Goal: Task Accomplishment & Management: Manage account settings

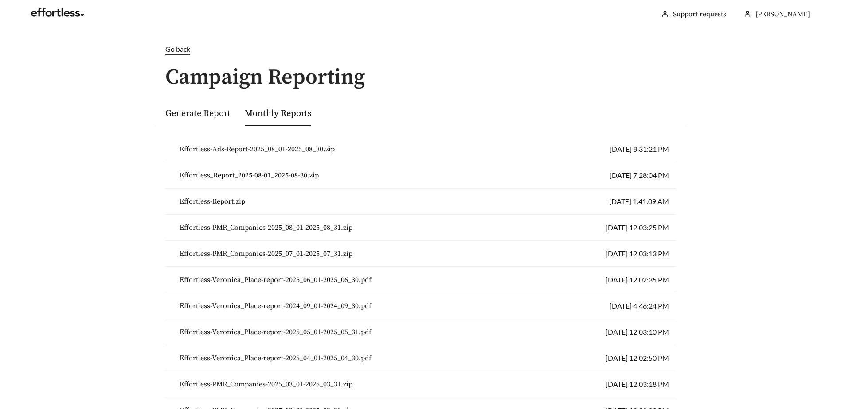
click at [238, 145] on span "Effortless-Ads-Report-2025_08_01-2025_08_30.zip" at bounding box center [256, 149] width 155 height 11
click at [187, 51] on span "Go back" at bounding box center [177, 49] width 25 height 8
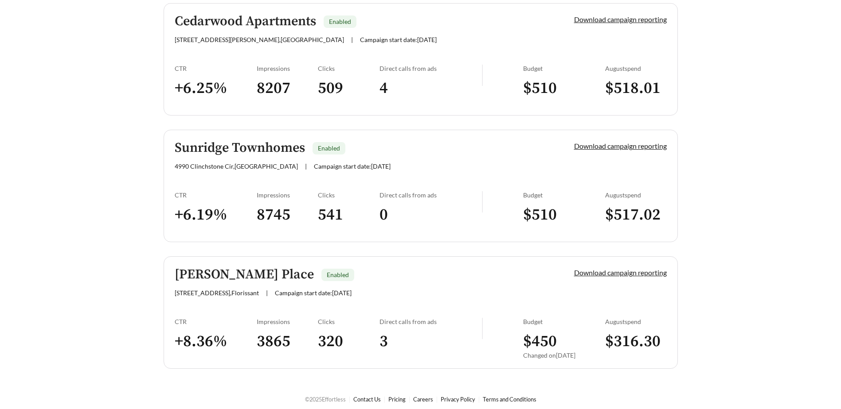
scroll to position [386, 0]
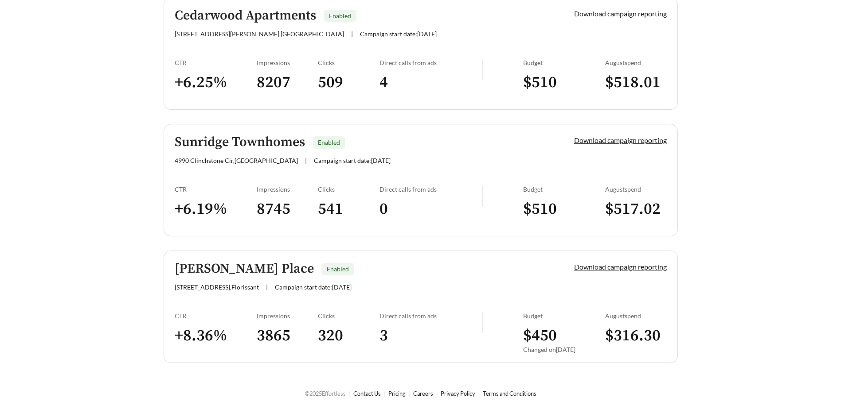
click at [638, 335] on h3 "$ 316.30" at bounding box center [636, 336] width 62 height 20
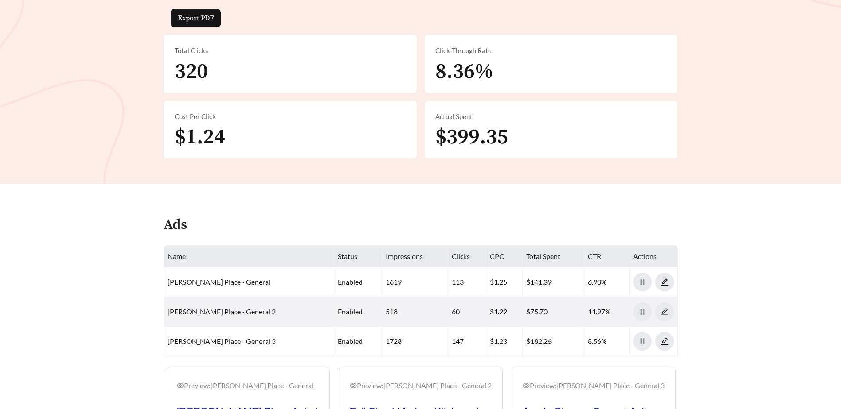
scroll to position [118, 0]
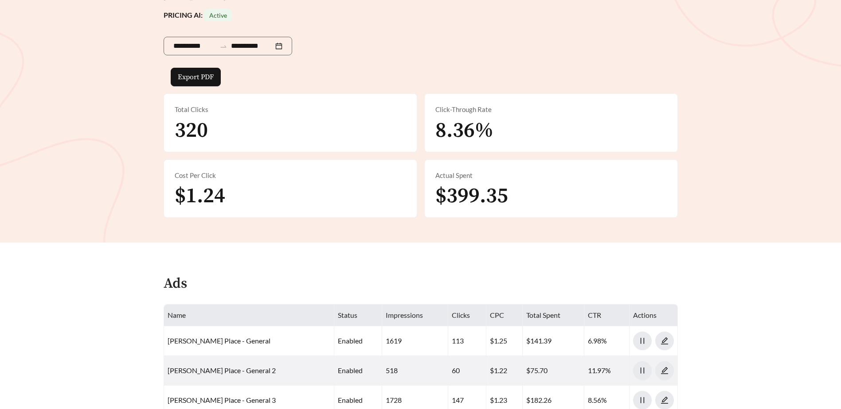
click at [537, 195] on div "Actual Spent $399.35" at bounding box center [551, 189] width 253 height 58
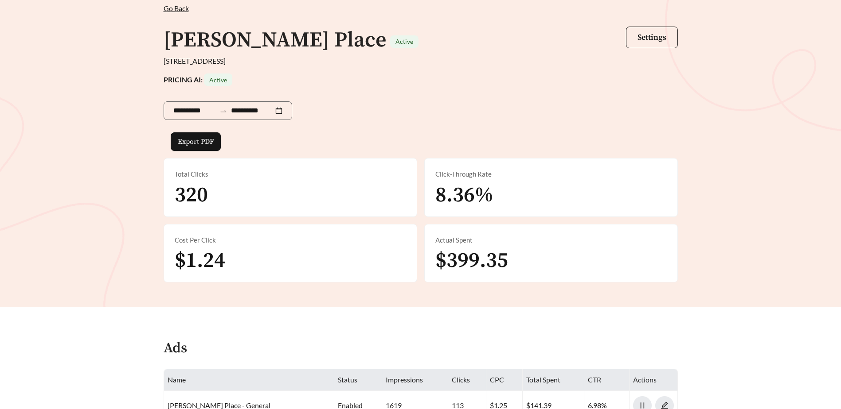
scroll to position [0, 0]
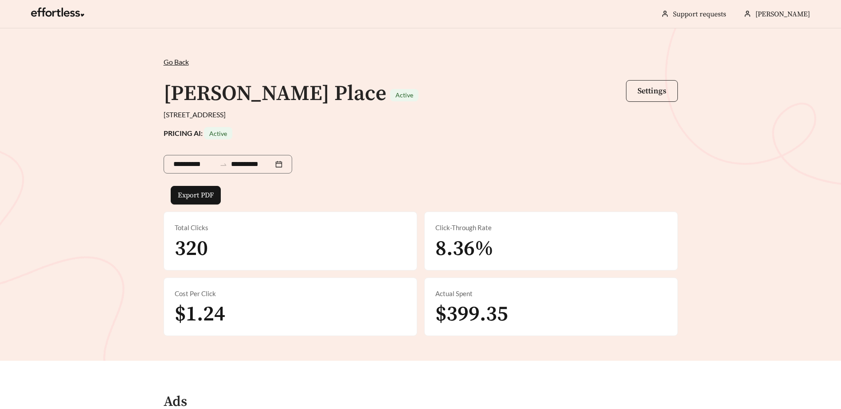
click at [650, 94] on span "Settings" at bounding box center [651, 91] width 29 height 10
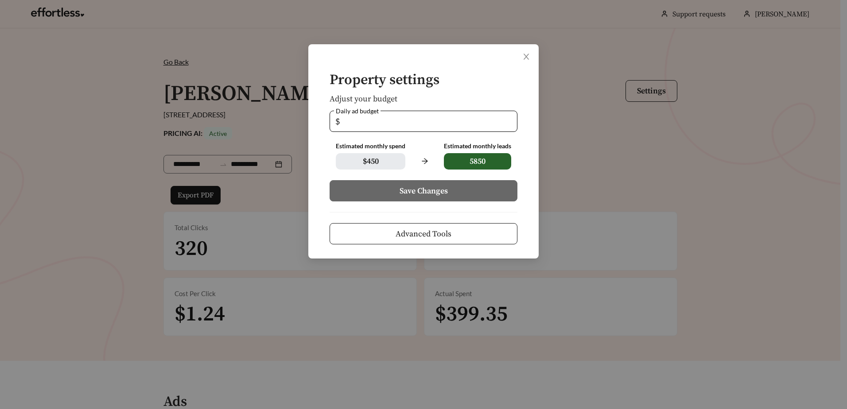
click at [378, 155] on span "$ 450" at bounding box center [371, 161] width 70 height 16
click at [362, 124] on input "**" at bounding box center [427, 121] width 170 height 20
drag, startPoint x: 358, startPoint y: 119, endPoint x: 334, endPoint y: 117, distance: 24.0
click at [335, 117] on span "$ **" at bounding box center [424, 121] width 188 height 21
type input "*"
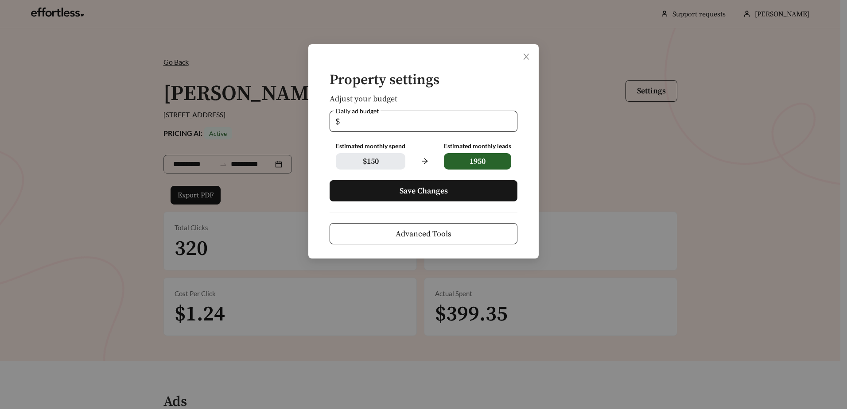
click at [406, 188] on span "Save Changes" at bounding box center [424, 191] width 48 height 12
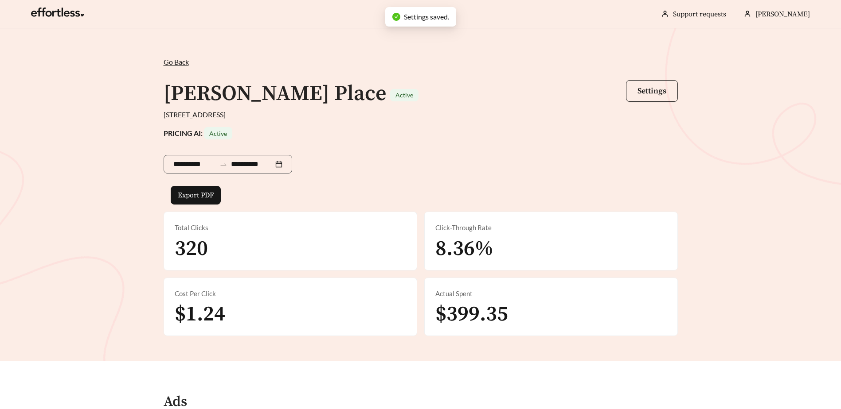
click at [173, 64] on span "Go Back" at bounding box center [176, 62] width 25 height 8
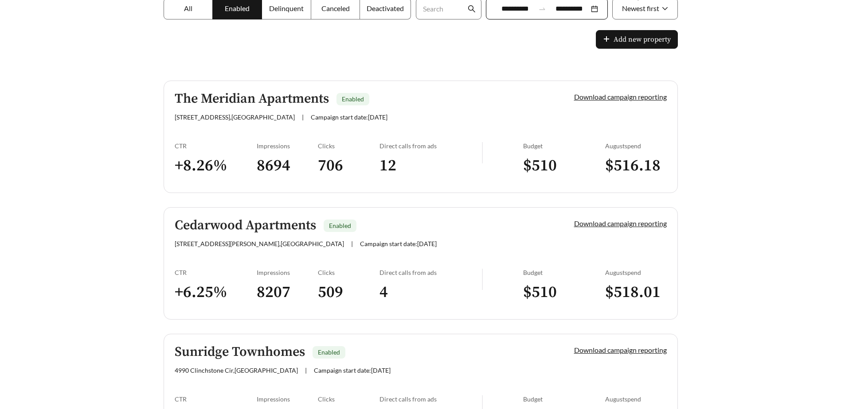
scroll to position [177, 0]
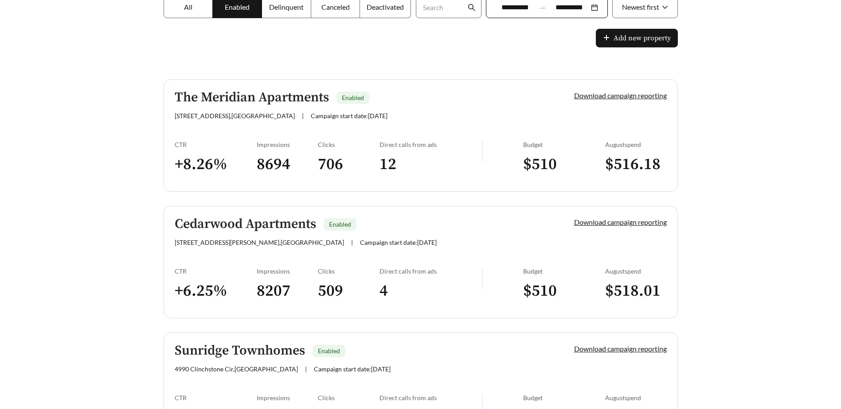
click at [636, 133] on link "The Meridian Apartments Enabled [STREET_ADDRESS] | Campaign start date: [DATE] …" at bounding box center [421, 135] width 514 height 113
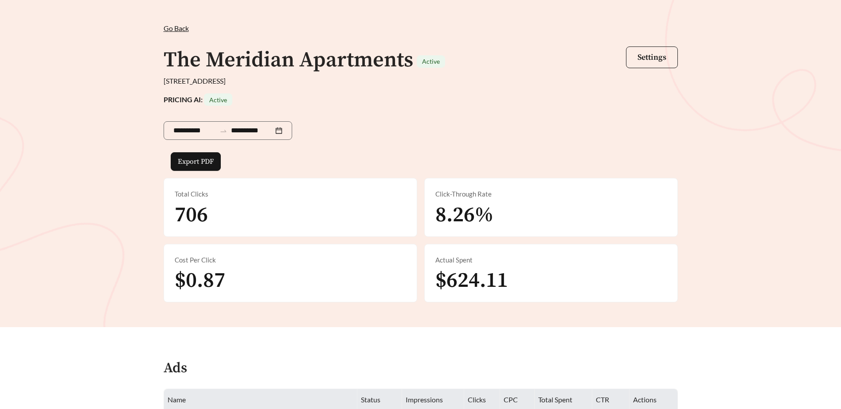
scroll to position [59, 0]
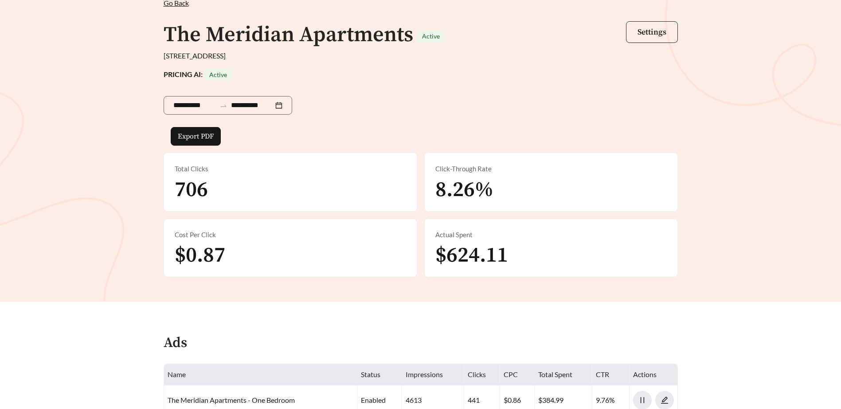
click at [635, 36] on button "Settings" at bounding box center [652, 32] width 52 height 22
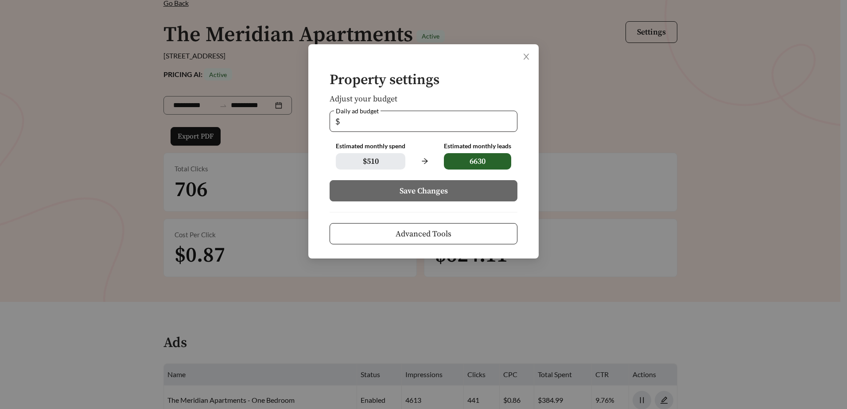
drag, startPoint x: 357, startPoint y: 118, endPoint x: 335, endPoint y: 118, distance: 22.6
click at [335, 118] on span "$ **" at bounding box center [424, 121] width 188 height 21
type input "**"
click at [427, 183] on button "Save Changes" at bounding box center [424, 190] width 188 height 21
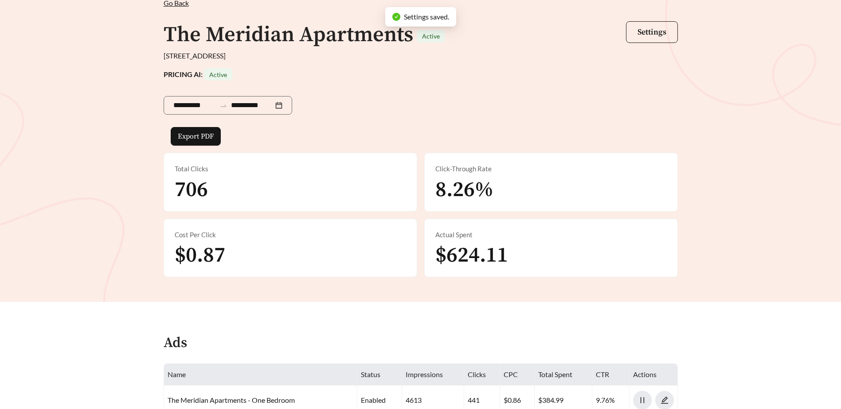
click at [183, 3] on span "Go Back" at bounding box center [176, 3] width 25 height 8
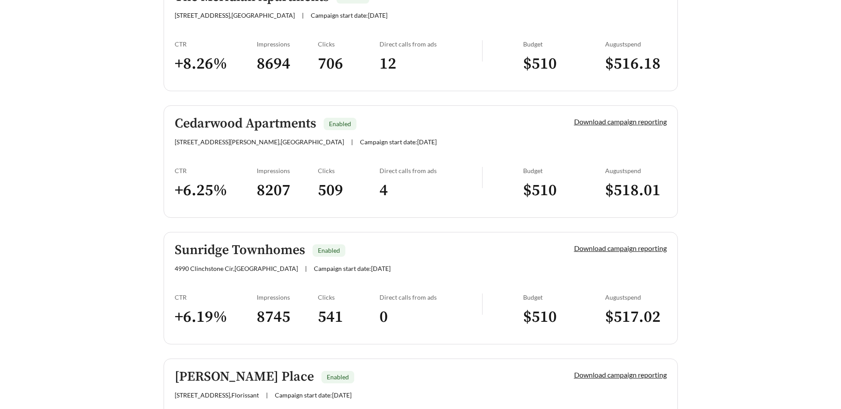
scroll to position [296, 0]
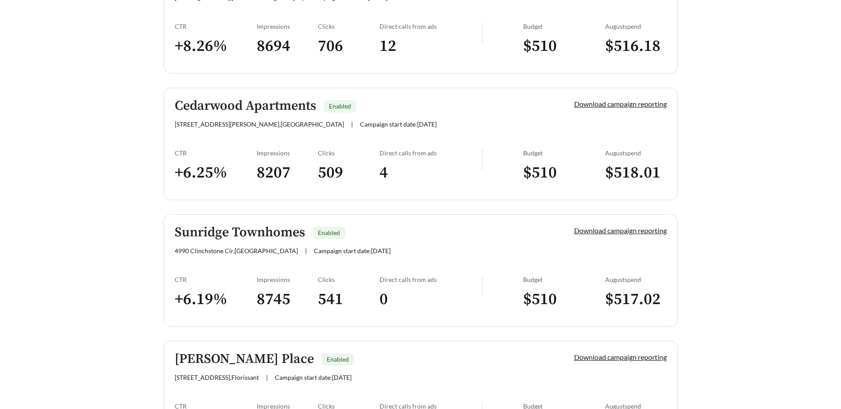
click at [610, 159] on div "August spend $ 518.01" at bounding box center [636, 170] width 62 height 42
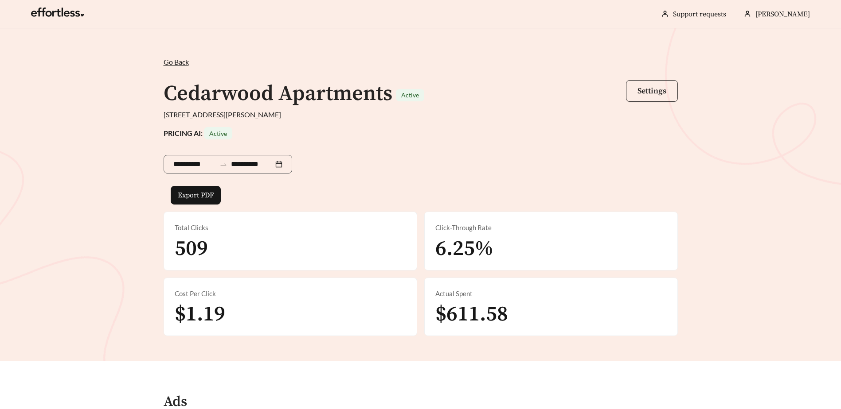
click at [651, 94] on span "Settings" at bounding box center [651, 91] width 29 height 10
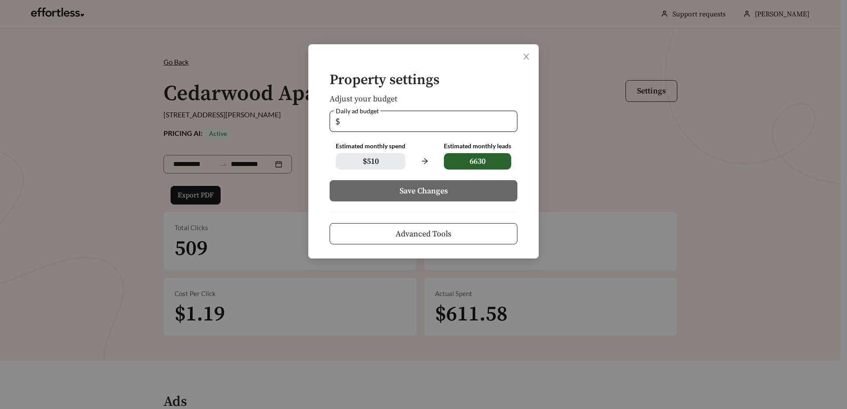
drag, startPoint x: 351, startPoint y: 123, endPoint x: 307, endPoint y: 125, distance: 43.9
click at [316, 123] on div "Property settings Adjust your budget Daily ad budget $ ** Estimated monthly spe…" at bounding box center [423, 151] width 230 height 214
type input "*"
click at [398, 191] on button "Save Changes" at bounding box center [424, 190] width 188 height 21
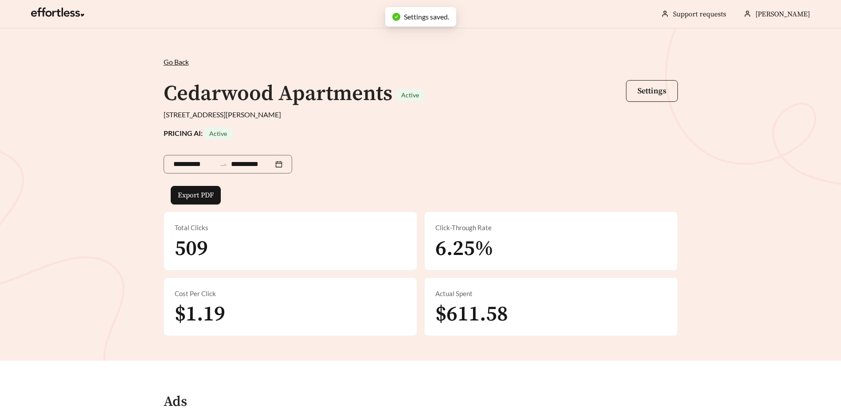
click at [173, 56] on div "**********" at bounding box center [420, 194] width 841 height 333
click at [172, 60] on span "Go Back" at bounding box center [176, 62] width 25 height 8
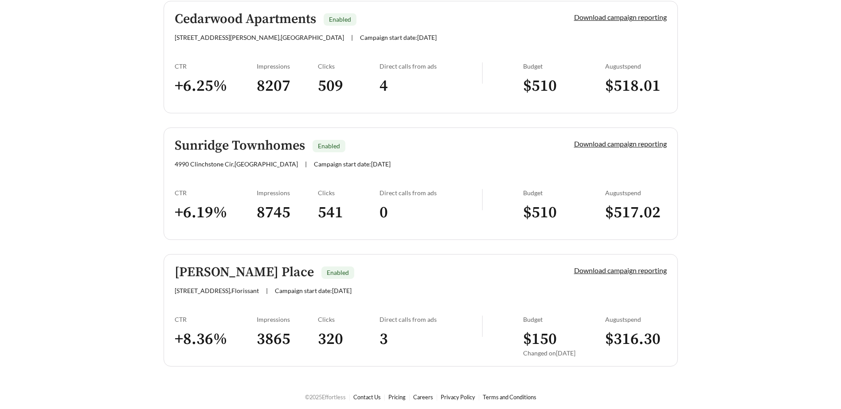
scroll to position [386, 0]
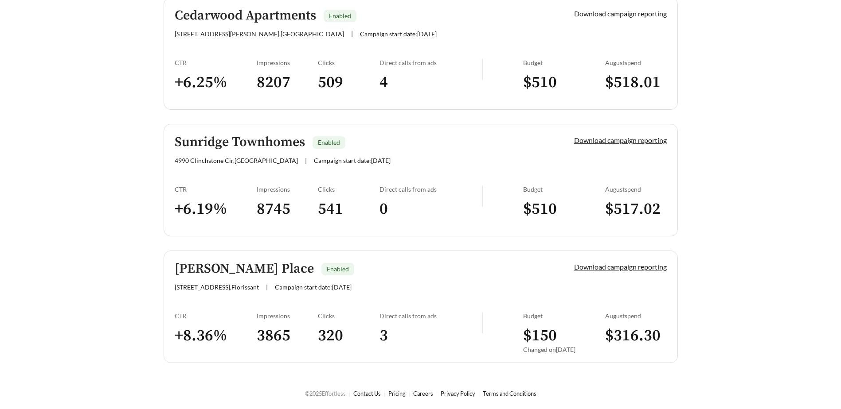
click at [637, 203] on h3 "$ 517.02" at bounding box center [636, 209] width 62 height 20
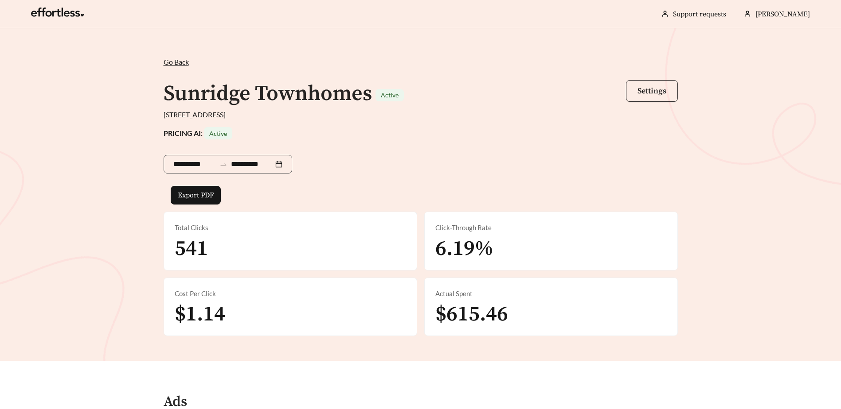
click at [656, 98] on button "Settings" at bounding box center [652, 91] width 52 height 22
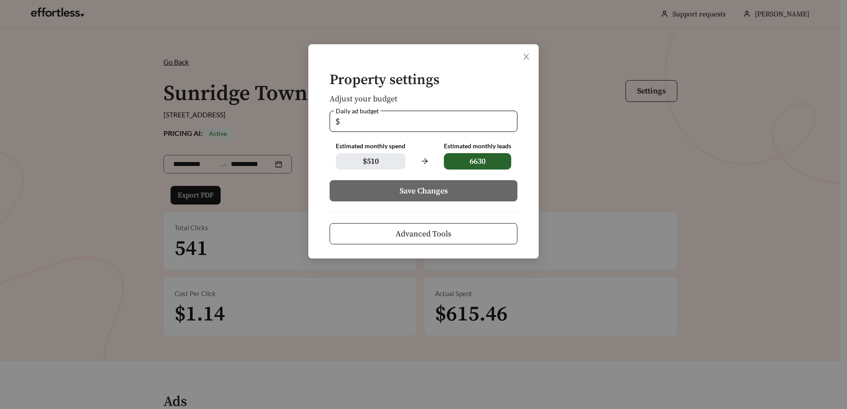
drag, startPoint x: 357, startPoint y: 120, endPoint x: 329, endPoint y: 113, distance: 28.4
click at [330, 113] on span "$ **" at bounding box center [424, 121] width 188 height 21
type input "*"
click at [402, 182] on button "Save Changes" at bounding box center [424, 190] width 188 height 21
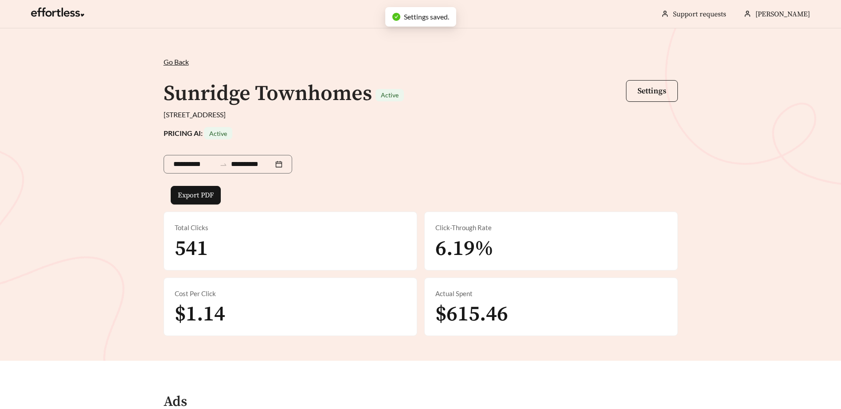
click at [175, 62] on span "Go Back" at bounding box center [176, 62] width 25 height 8
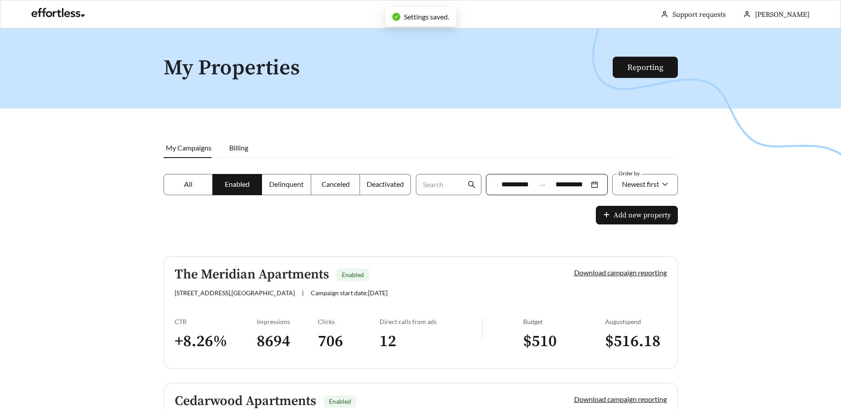
scroll to position [386, 0]
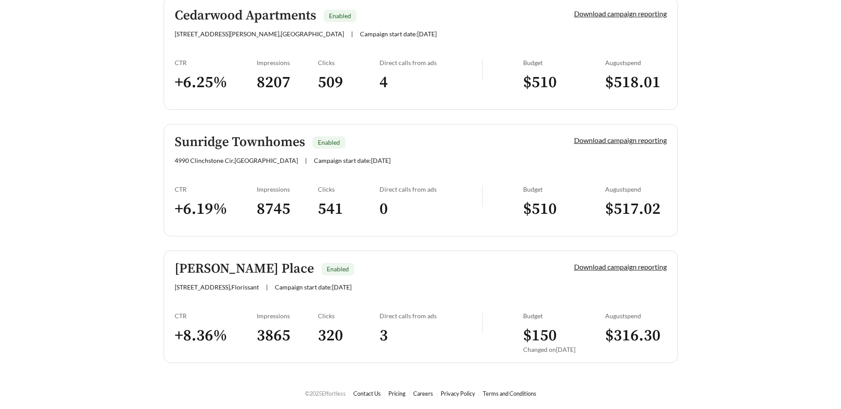
click at [625, 339] on h3 "$ 316.30" at bounding box center [636, 336] width 62 height 20
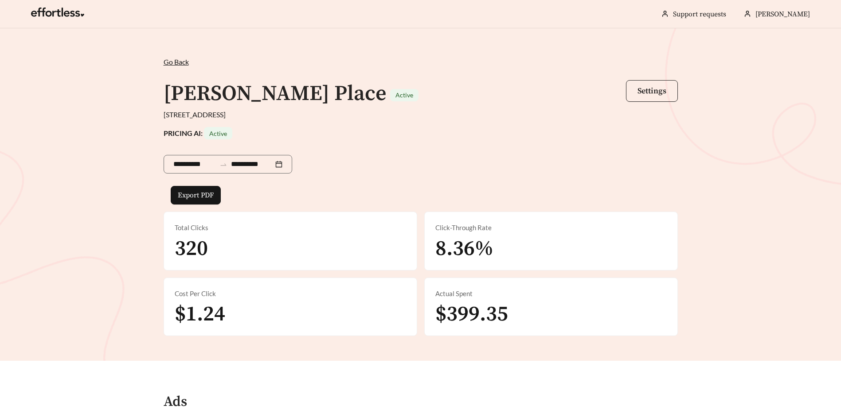
click at [643, 91] on span "Settings" at bounding box center [651, 91] width 29 height 10
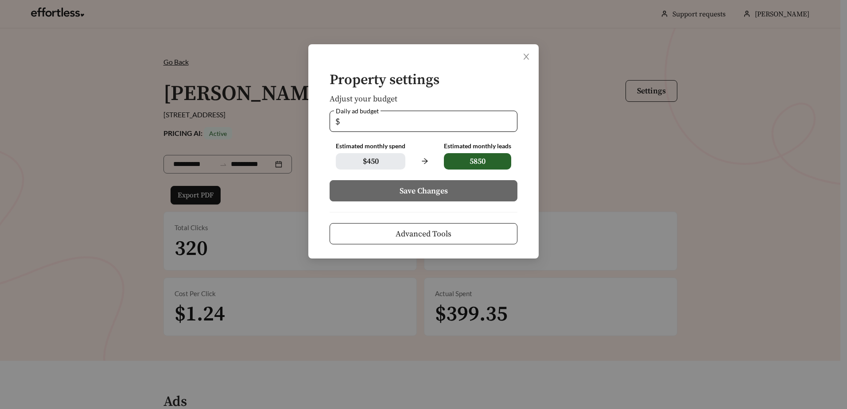
drag, startPoint x: 359, startPoint y: 123, endPoint x: 286, endPoint y: 119, distance: 72.3
click at [294, 117] on div "Property settings Adjust your budget Daily ad budget $ ** Estimated monthly spe…" at bounding box center [423, 204] width 847 height 409
type input "*"
click at [395, 183] on button "Save Changes" at bounding box center [424, 190] width 188 height 21
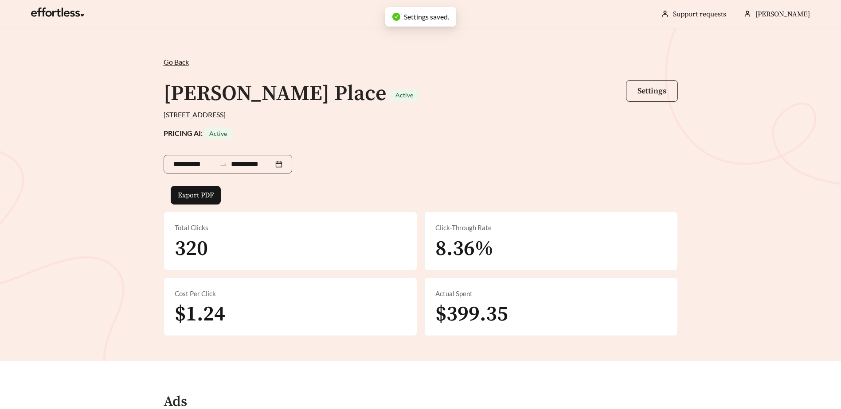
click at [658, 94] on span "Settings" at bounding box center [651, 91] width 29 height 10
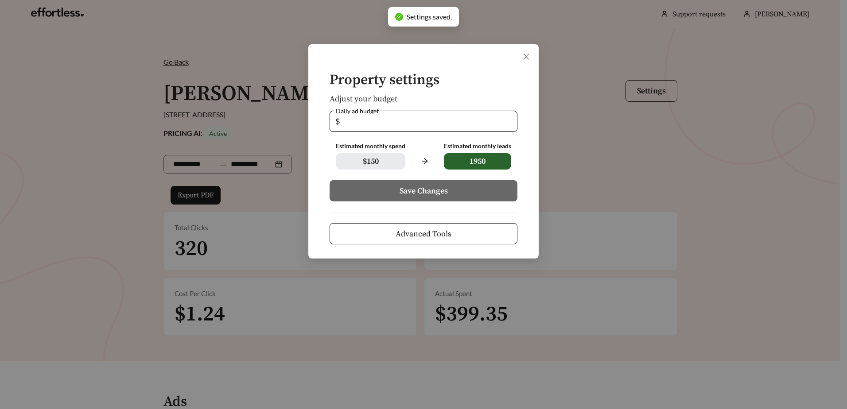
click at [445, 232] on span "Advanced Tools" at bounding box center [424, 234] width 56 height 12
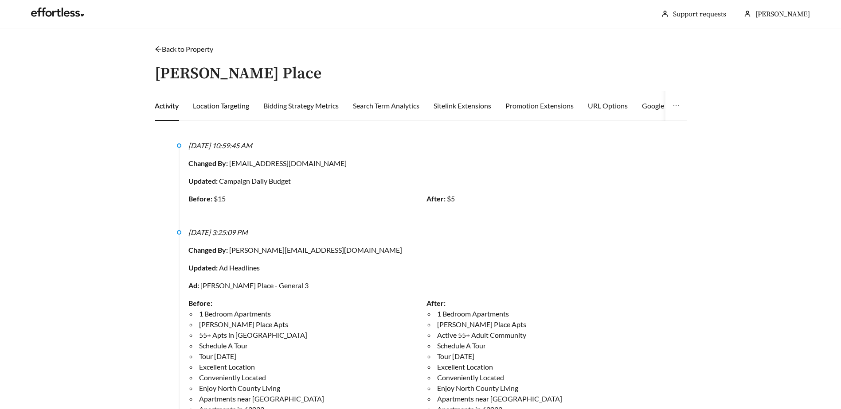
click at [221, 109] on div "Location Targeting" at bounding box center [221, 106] width 56 height 11
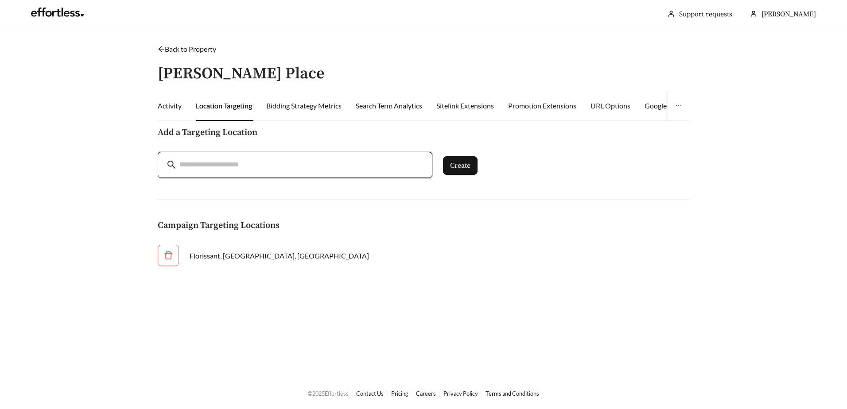
click at [203, 165] on input "search" at bounding box center [301, 165] width 244 height 12
type input "*****"
click at [458, 166] on span "Create" at bounding box center [460, 165] width 20 height 11
click at [160, 101] on div "Activity" at bounding box center [170, 106] width 24 height 11
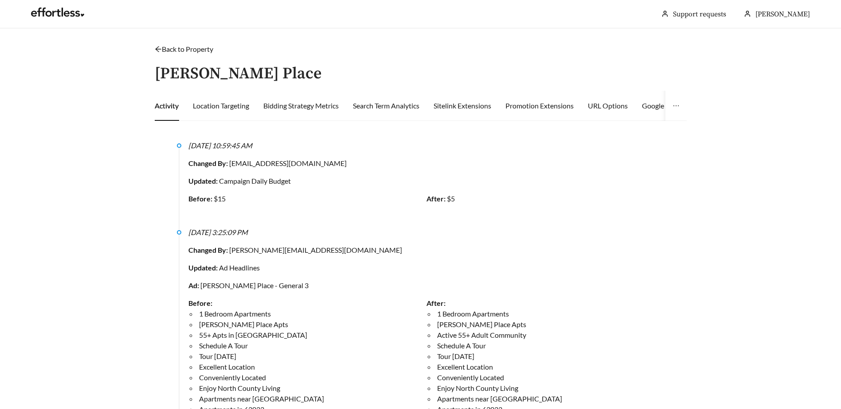
click at [182, 49] on link "Back to Property" at bounding box center [184, 49] width 58 height 8
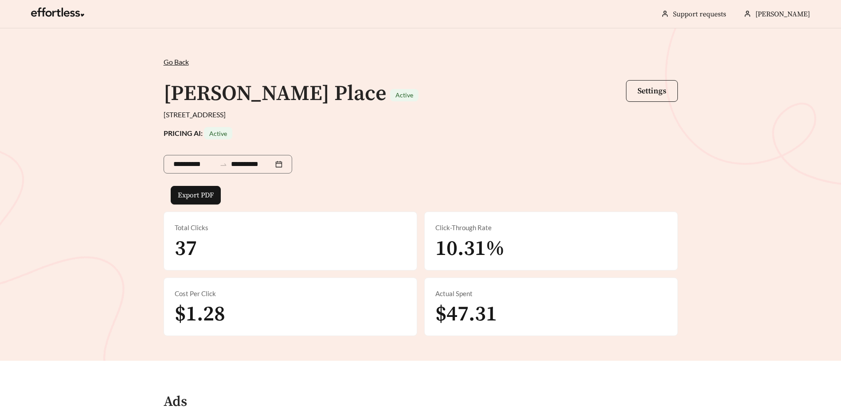
click at [174, 63] on span "Go Back" at bounding box center [176, 62] width 25 height 8
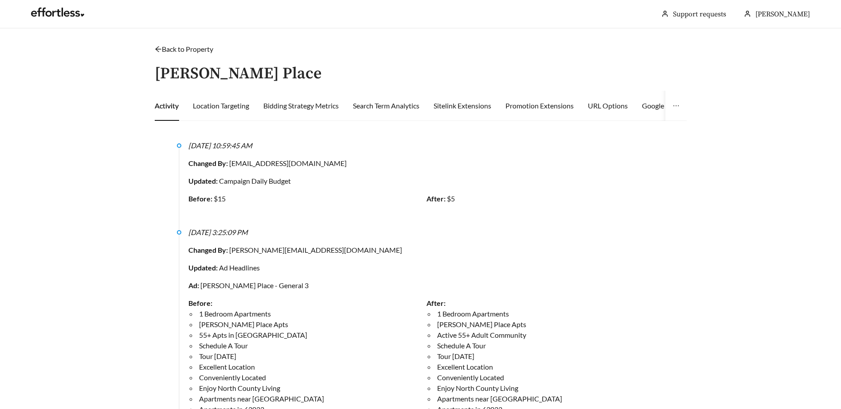
click at [177, 47] on link "Back to Property" at bounding box center [184, 49] width 58 height 8
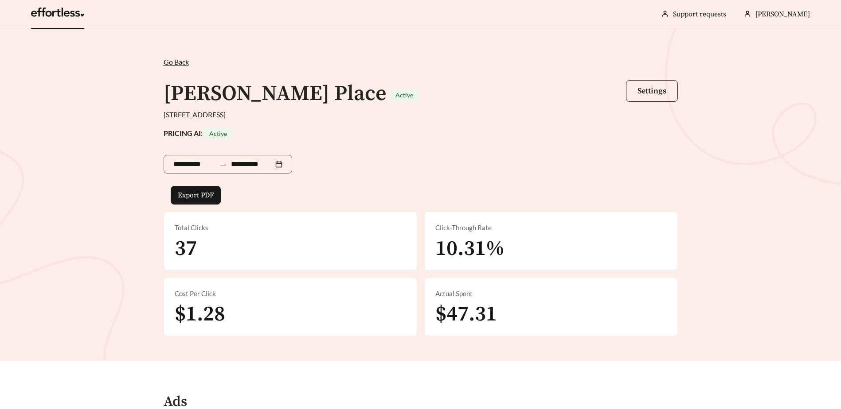
click at [59, 14] on link at bounding box center [57, 14] width 53 height 9
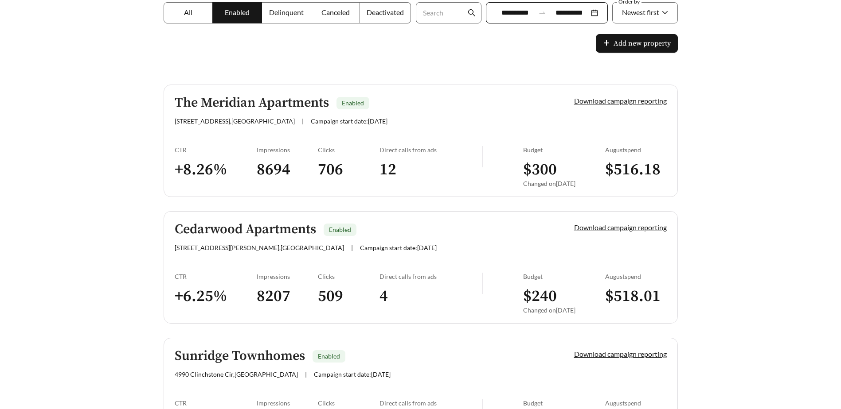
scroll to position [177, 0]
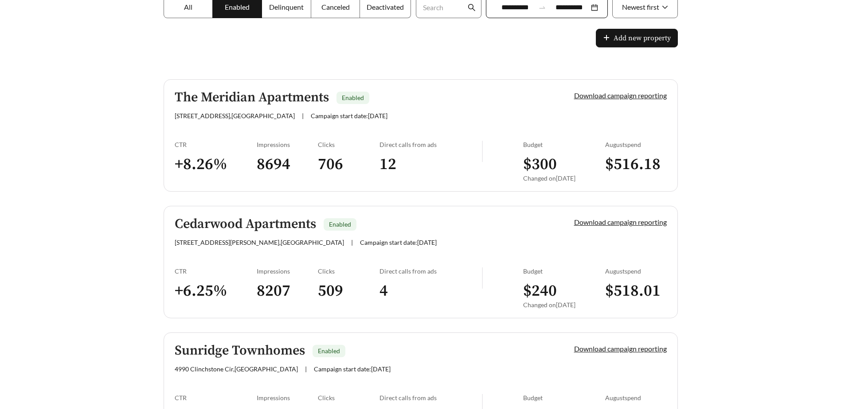
click at [633, 159] on h3 "$ 516.18" at bounding box center [636, 165] width 62 height 20
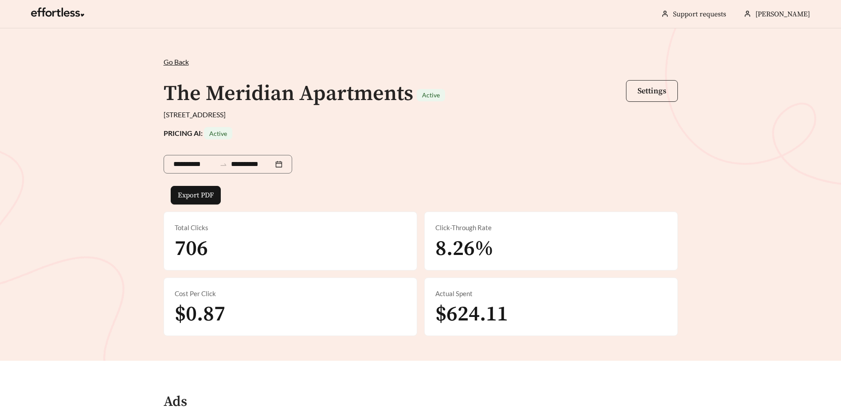
click at [639, 83] on button "Settings" at bounding box center [652, 91] width 52 height 22
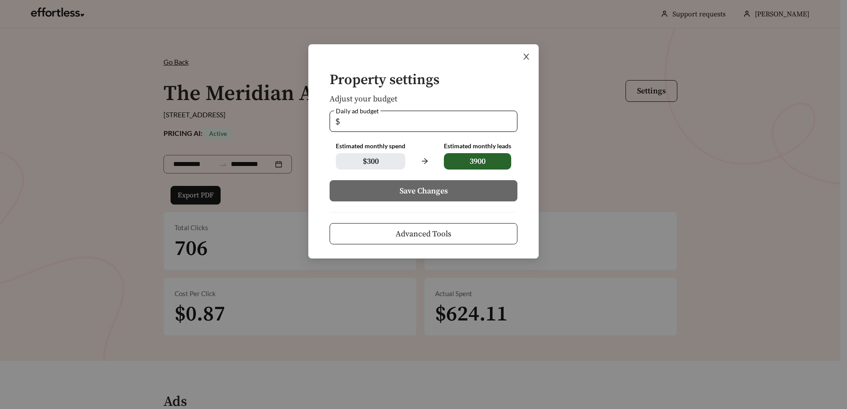
click at [530, 55] on icon "close" at bounding box center [526, 57] width 8 height 8
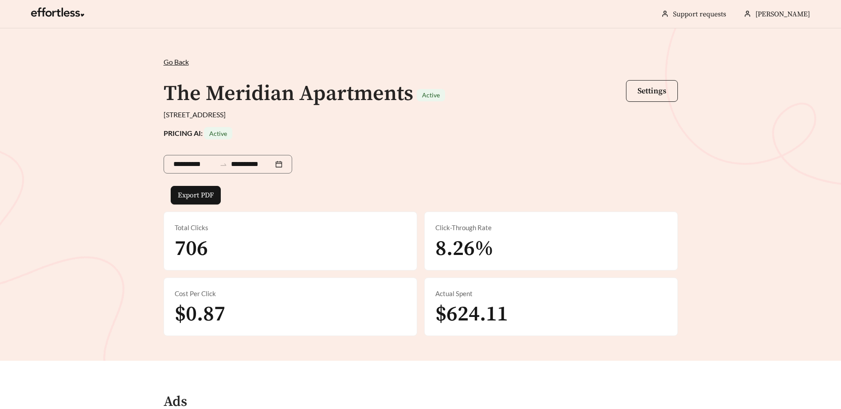
scroll to position [177, 0]
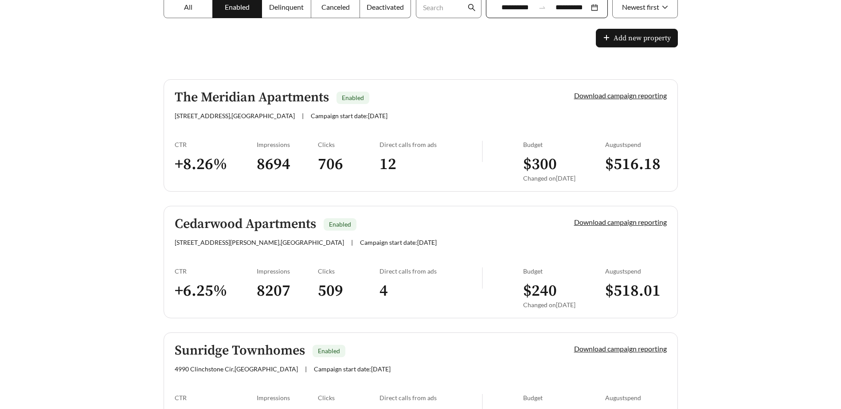
click at [622, 289] on h3 "$ 518.01" at bounding box center [636, 291] width 62 height 20
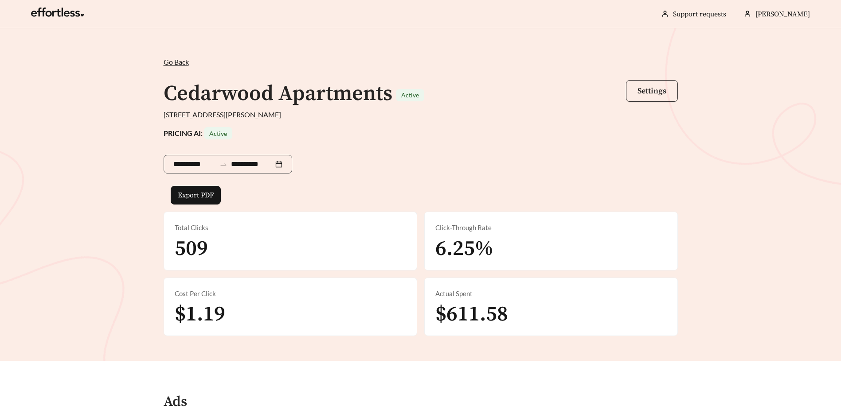
click at [638, 92] on span "Settings" at bounding box center [651, 91] width 29 height 10
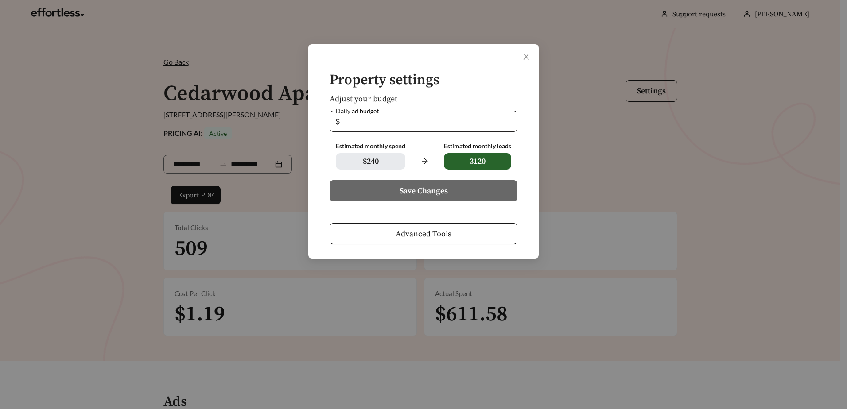
drag, startPoint x: 352, startPoint y: 122, endPoint x: 341, endPoint y: 117, distance: 11.7
click at [341, 117] on span "$ *" at bounding box center [424, 121] width 188 height 21
type input "*"
click at [428, 191] on span "Save Changes" at bounding box center [424, 191] width 48 height 12
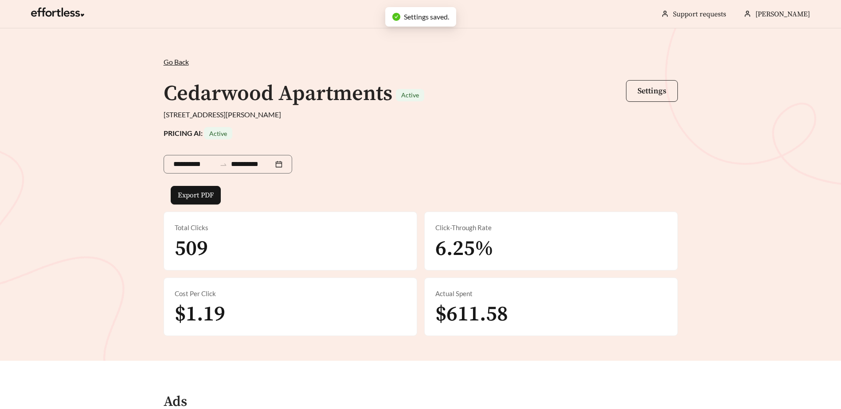
click at [640, 88] on span "Settings" at bounding box center [651, 91] width 29 height 10
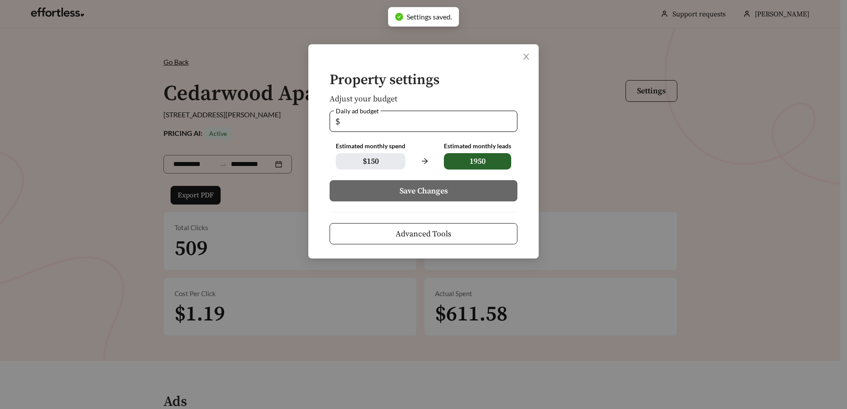
click at [389, 237] on button "Advanced Tools" at bounding box center [424, 233] width 188 height 21
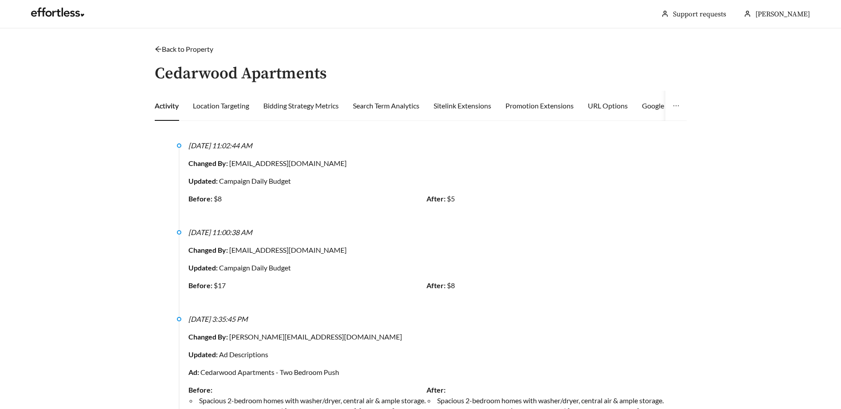
click at [167, 50] on link "Back to Property" at bounding box center [184, 49] width 58 height 8
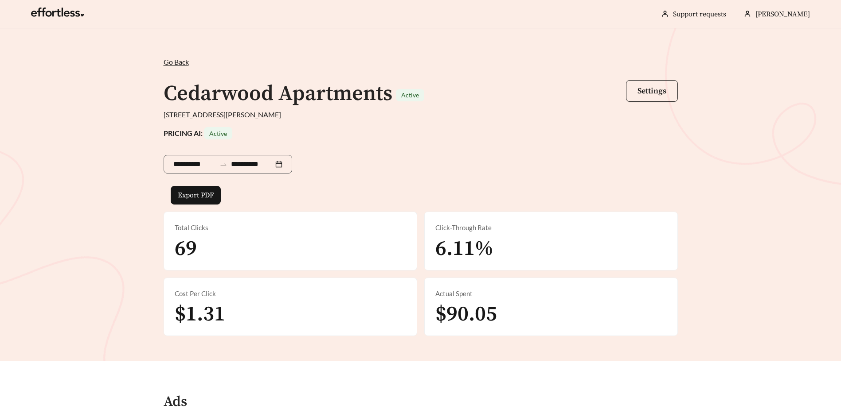
click at [165, 64] on span "Go Back" at bounding box center [176, 62] width 25 height 8
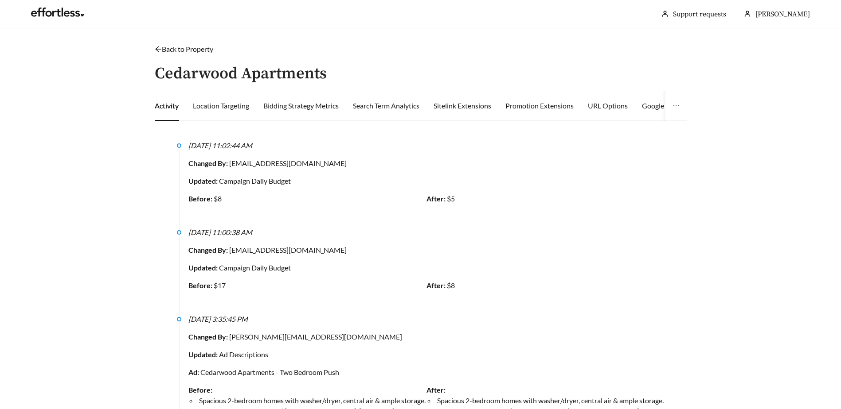
click at [200, 46] on link "Back to Property" at bounding box center [184, 49] width 58 height 8
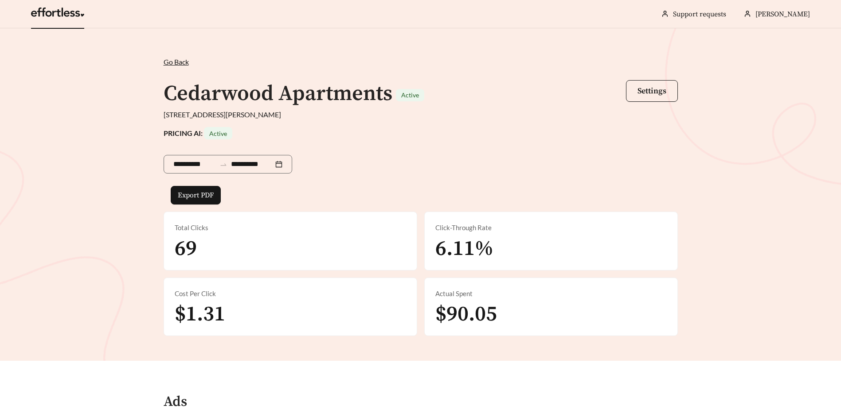
click at [52, 10] on link at bounding box center [57, 14] width 53 height 9
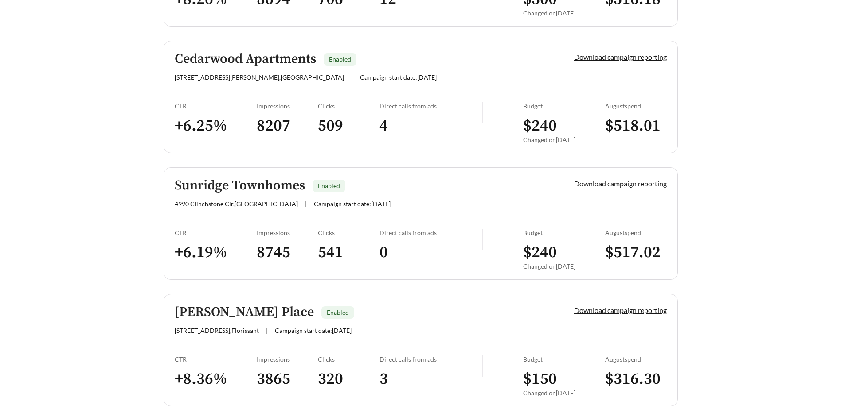
scroll to position [355, 0]
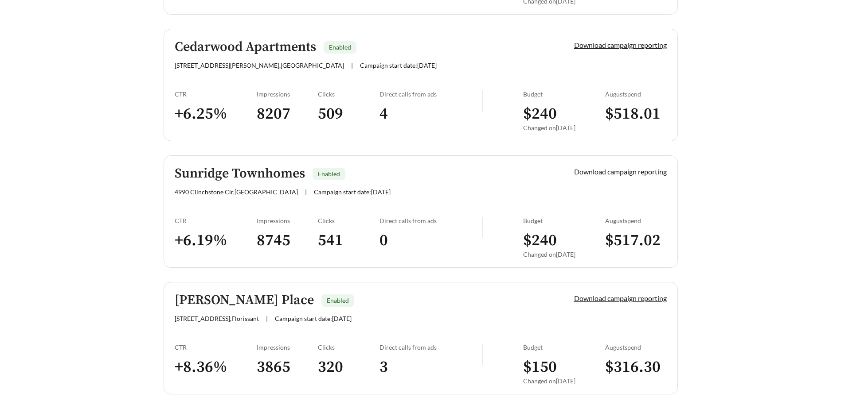
click at [632, 238] on h3 "$ 517.02" at bounding box center [636, 241] width 62 height 20
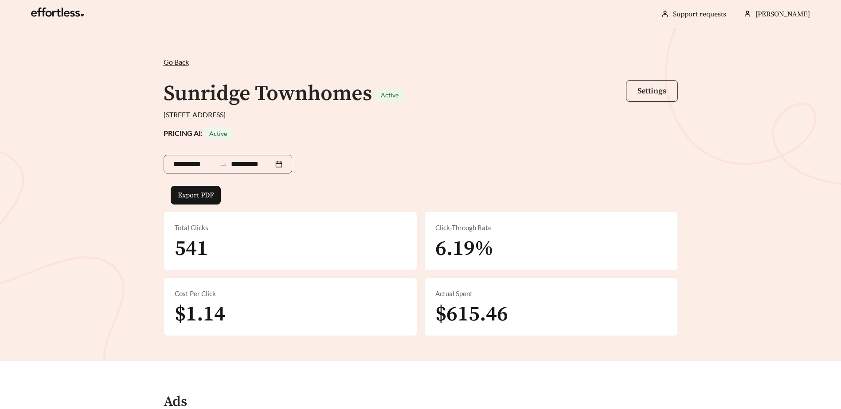
click at [653, 95] on span "Settings" at bounding box center [651, 91] width 29 height 10
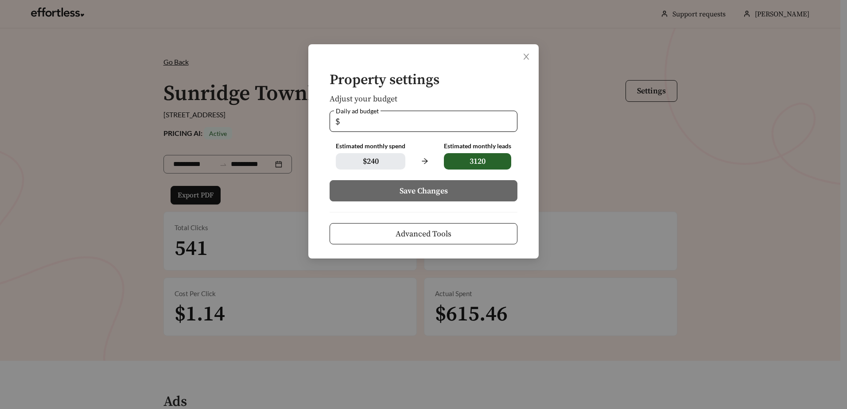
click at [391, 237] on button "Advanced Tools" at bounding box center [424, 233] width 188 height 21
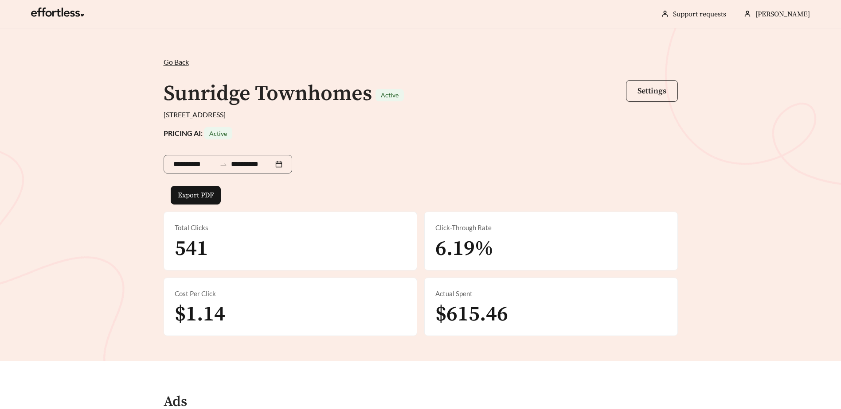
click at [638, 94] on span "Settings" at bounding box center [651, 91] width 29 height 10
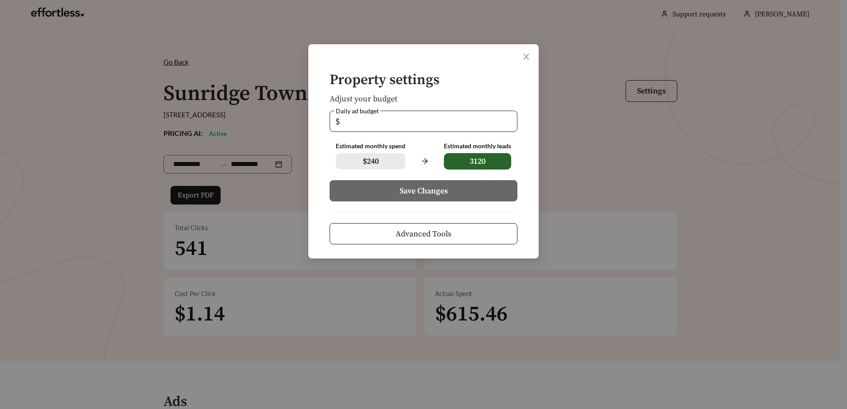
click at [361, 121] on input "*" at bounding box center [427, 121] width 170 height 20
type input "*"
click at [444, 191] on span "Save Changes" at bounding box center [424, 191] width 48 height 12
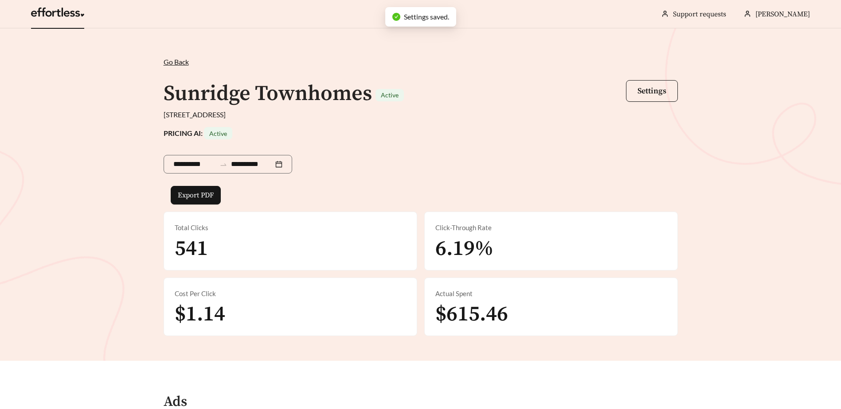
click at [68, 10] on link at bounding box center [57, 14] width 53 height 9
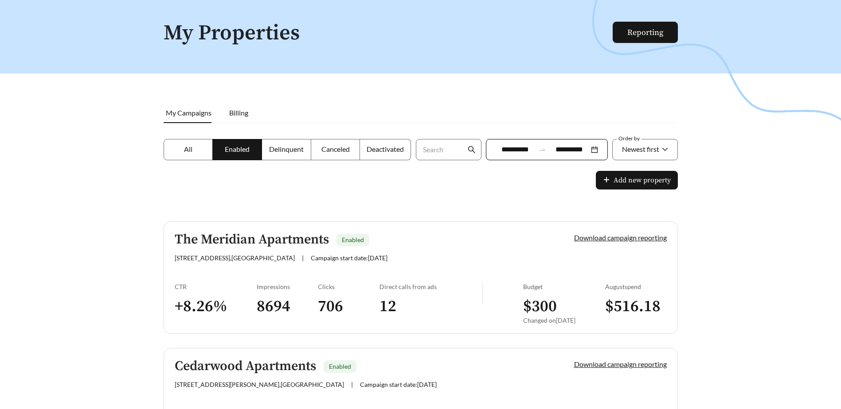
scroll to position [31, 0]
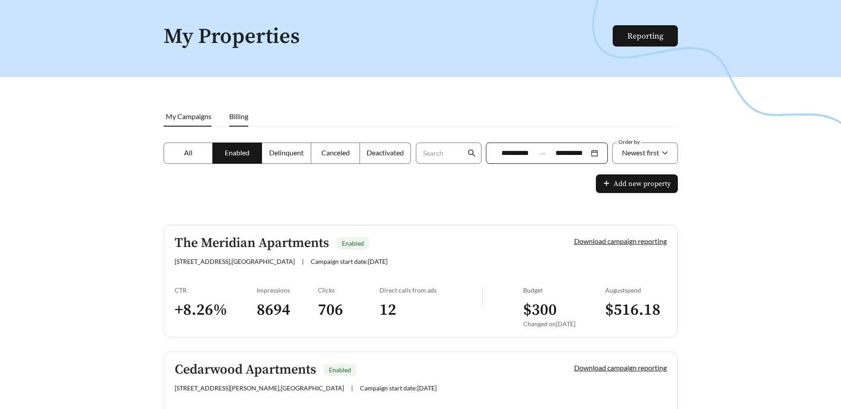
click at [239, 115] on span "Billing" at bounding box center [238, 116] width 19 height 8
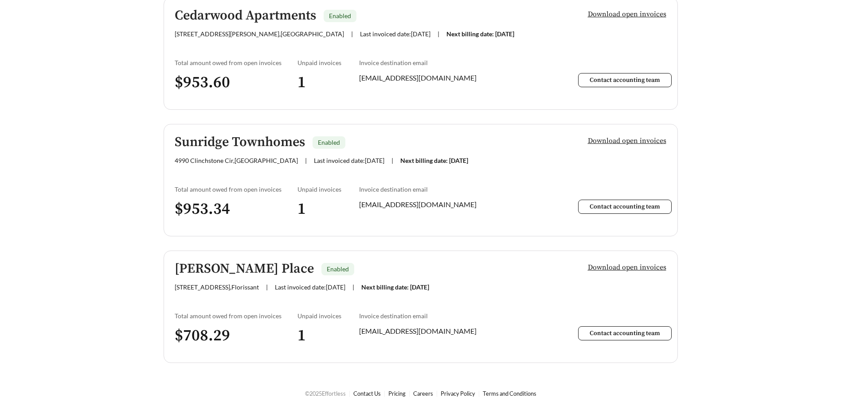
scroll to position [327, 0]
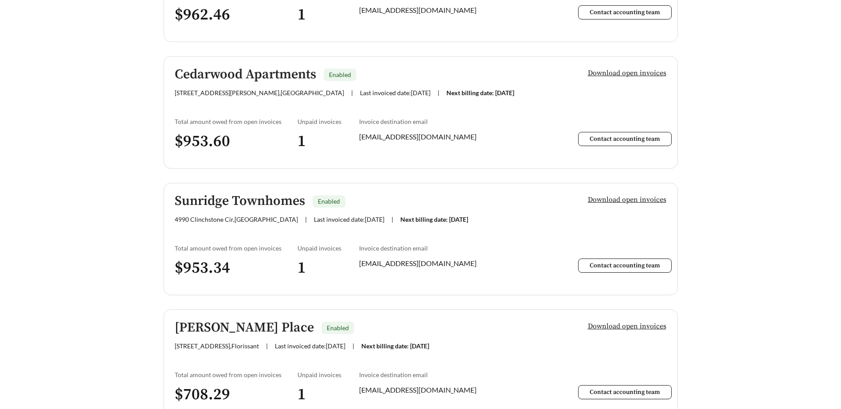
click at [300, 18] on h3 "1" at bounding box center [328, 15] width 62 height 20
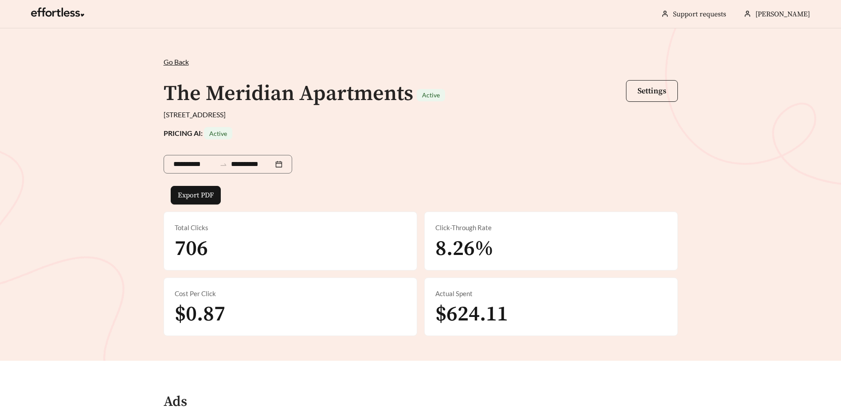
click at [170, 65] on span "Go Back" at bounding box center [176, 62] width 25 height 8
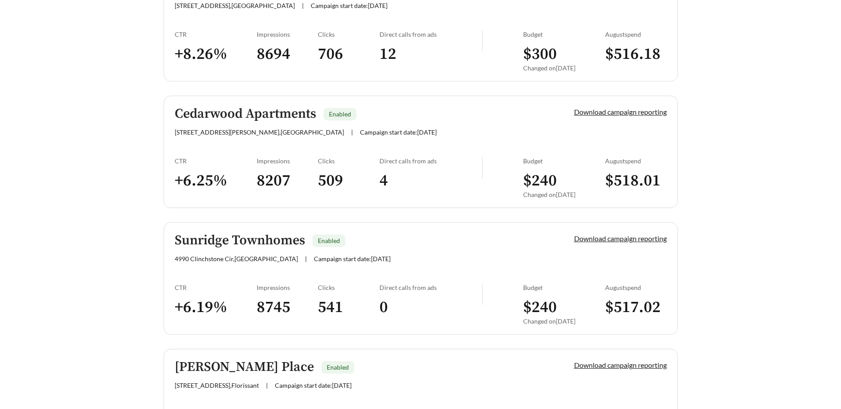
scroll to position [268, 0]
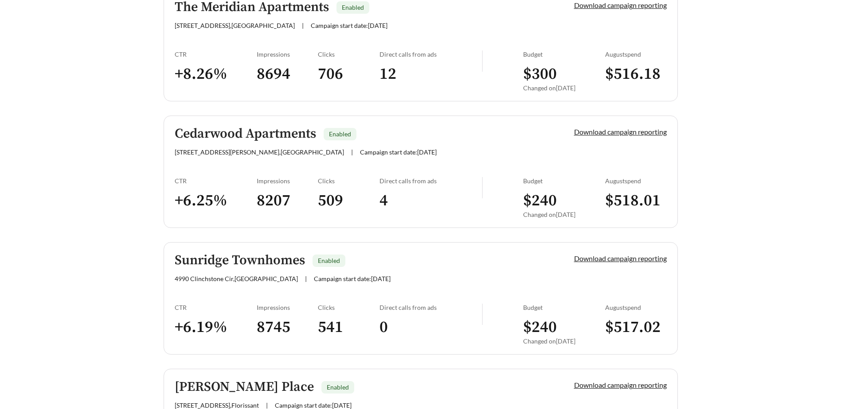
click at [625, 73] on h3 "$ 516.18" at bounding box center [636, 74] width 62 height 20
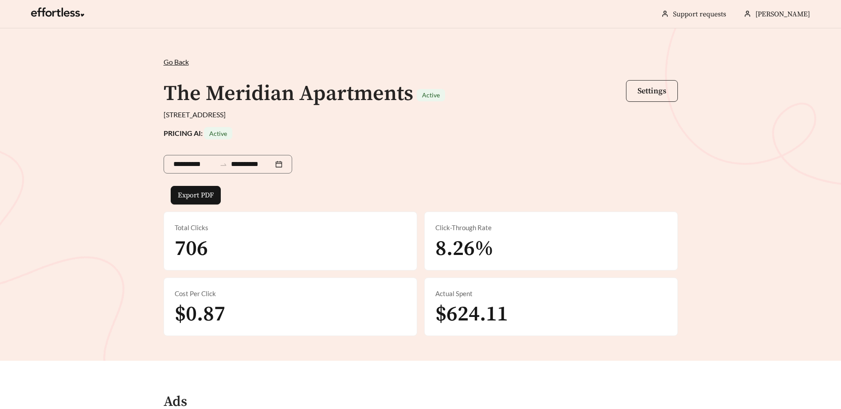
click at [642, 92] on span "Settings" at bounding box center [651, 91] width 29 height 10
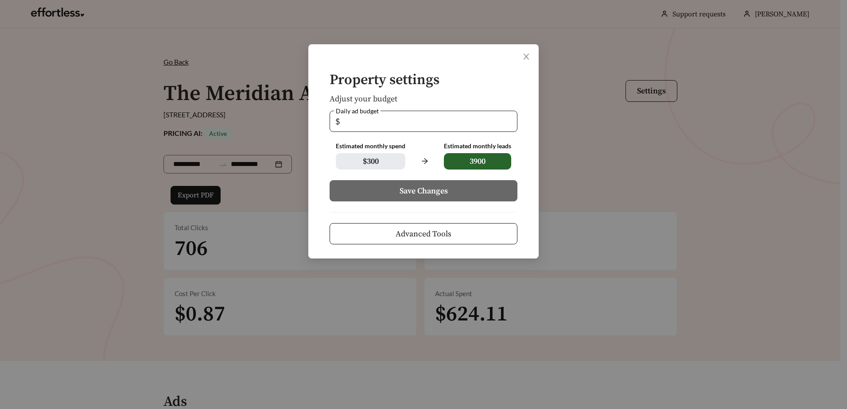
click at [349, 123] on input "**" at bounding box center [427, 121] width 170 height 20
type input "*"
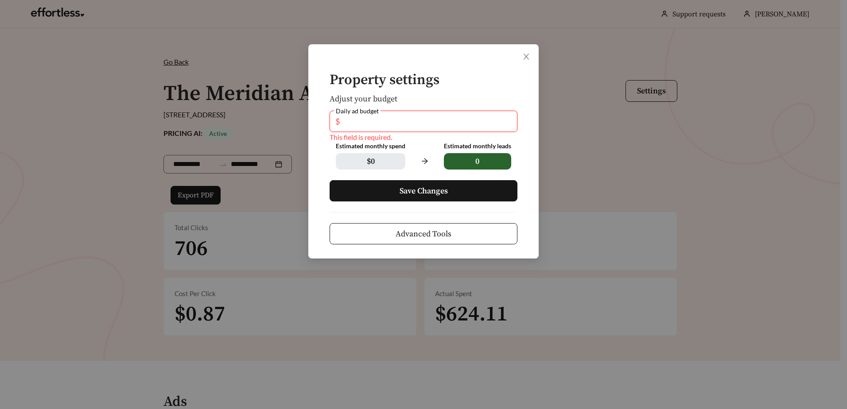
type input "*"
click at [446, 196] on span "Save Changes" at bounding box center [424, 191] width 48 height 12
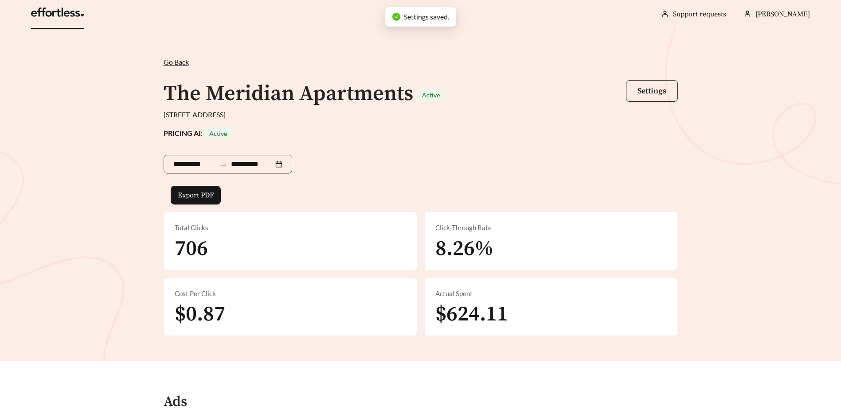
click at [74, 16] on link at bounding box center [57, 14] width 53 height 9
